Goal: Task Accomplishment & Management: Use online tool/utility

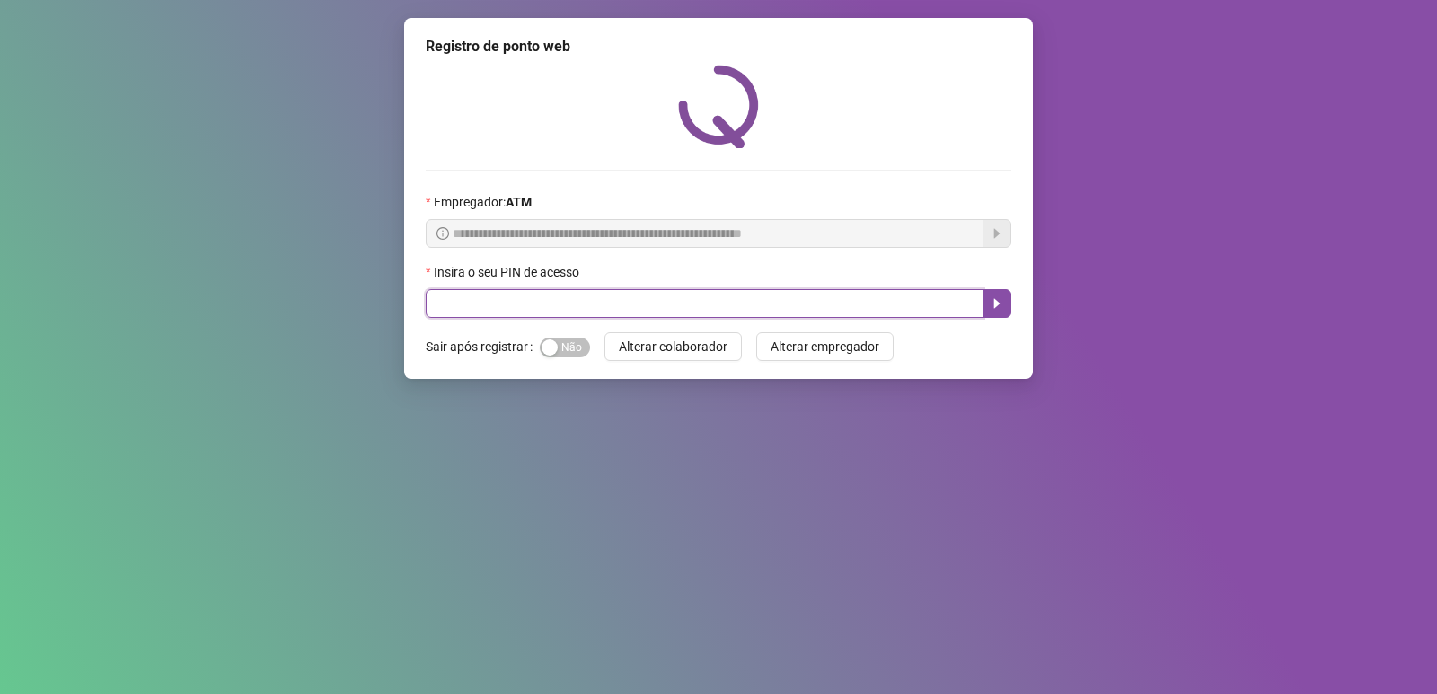
click at [594, 312] on input "text" at bounding box center [705, 303] width 558 height 29
type input "****"
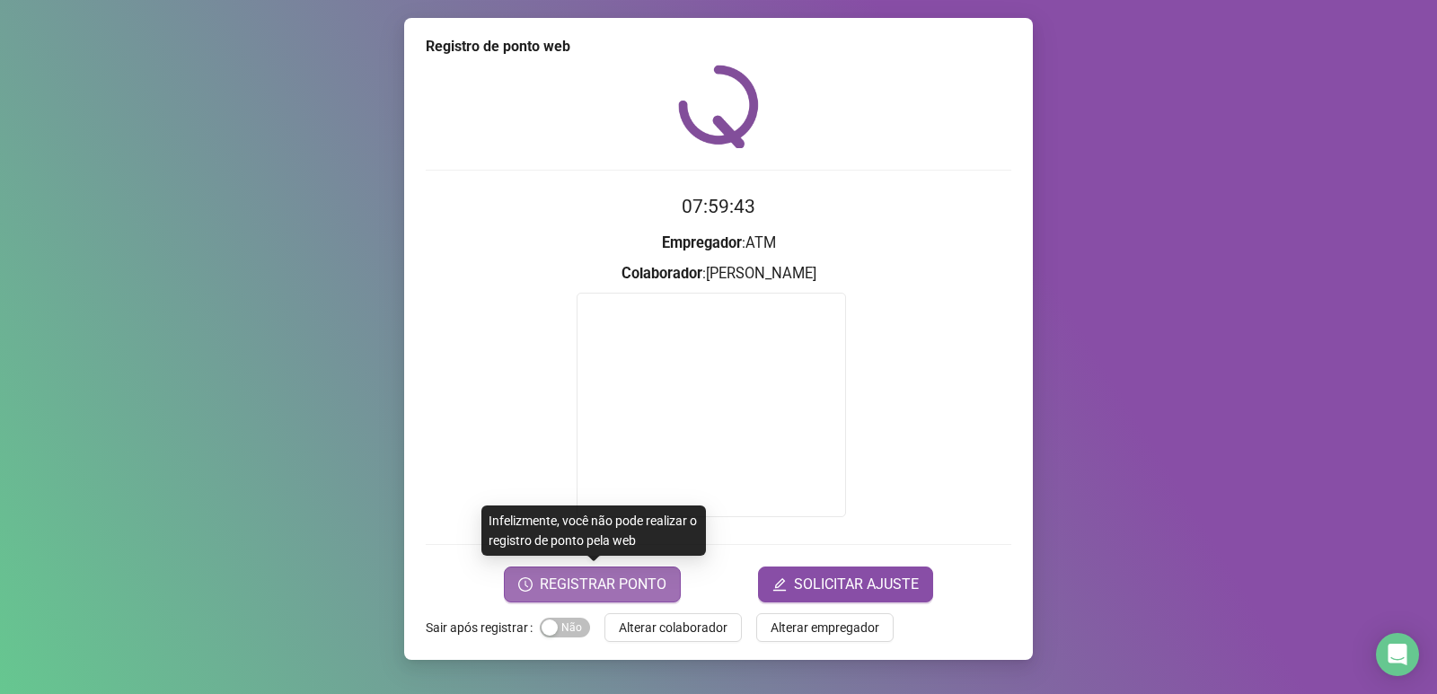
click at [612, 592] on span "REGISTRAR PONTO" at bounding box center [603, 585] width 127 height 22
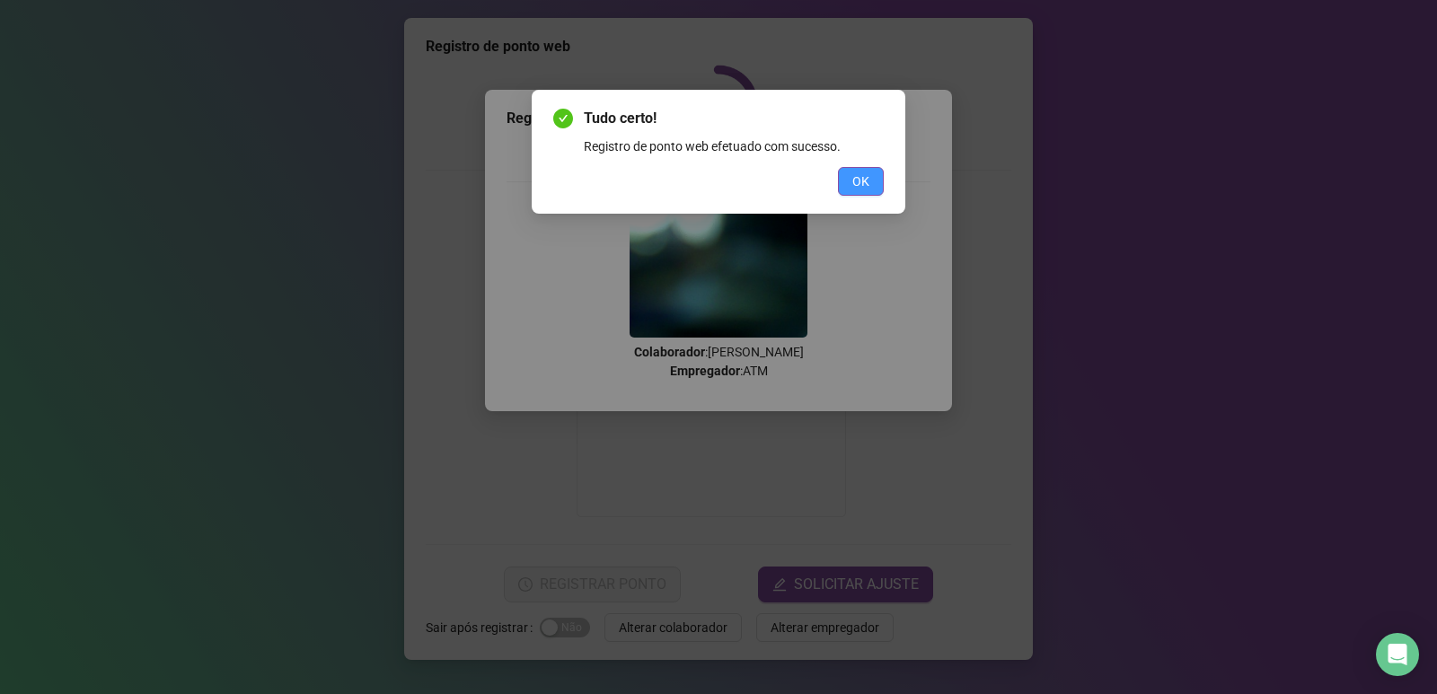
click at [862, 179] on span "OK" at bounding box center [860, 182] width 17 height 20
